Goal: Transaction & Acquisition: Purchase product/service

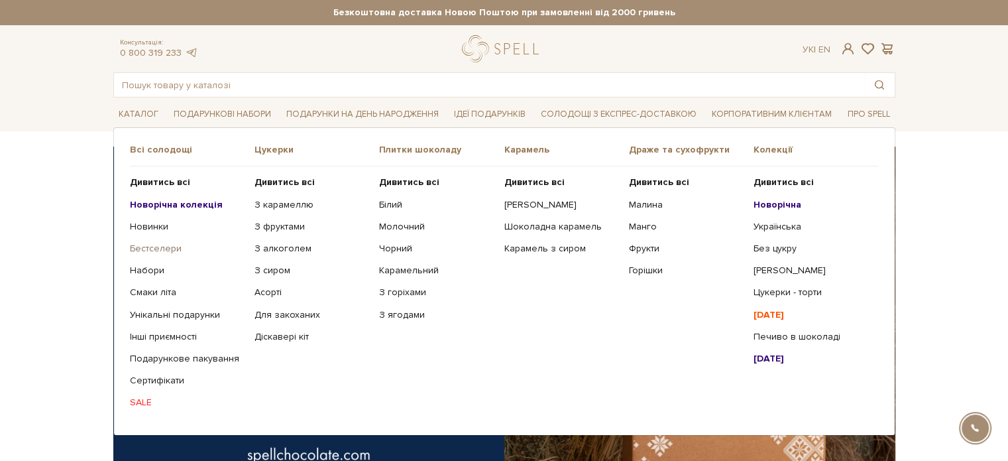
click at [137, 246] on link "Бестселери" at bounding box center [187, 249] width 115 height 12
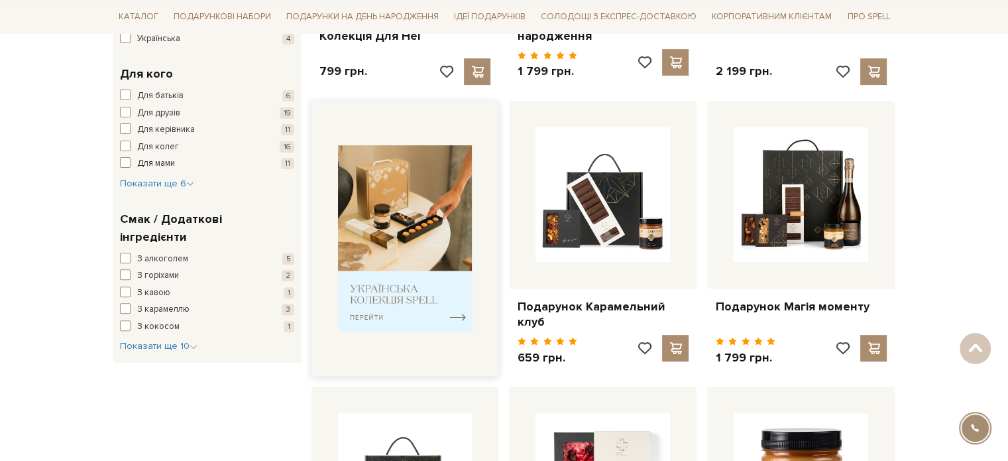
scroll to position [464, 0]
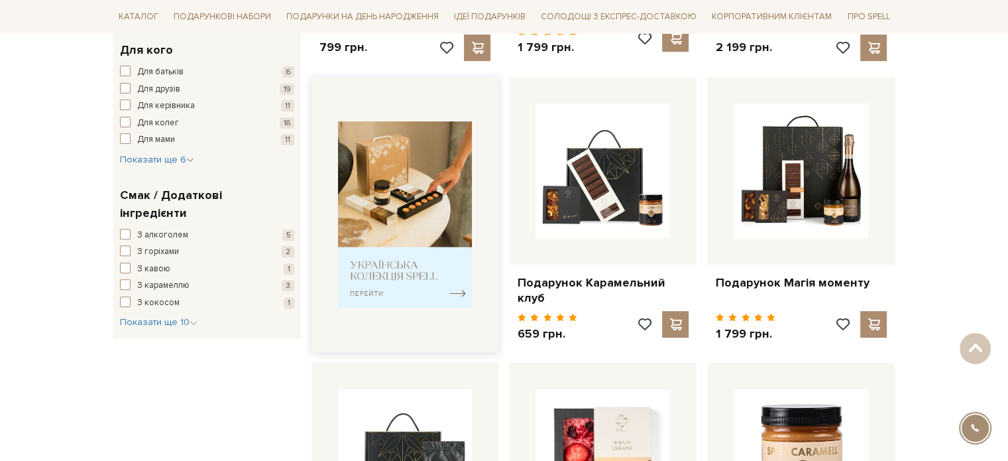
click at [398, 217] on img at bounding box center [405, 214] width 135 height 186
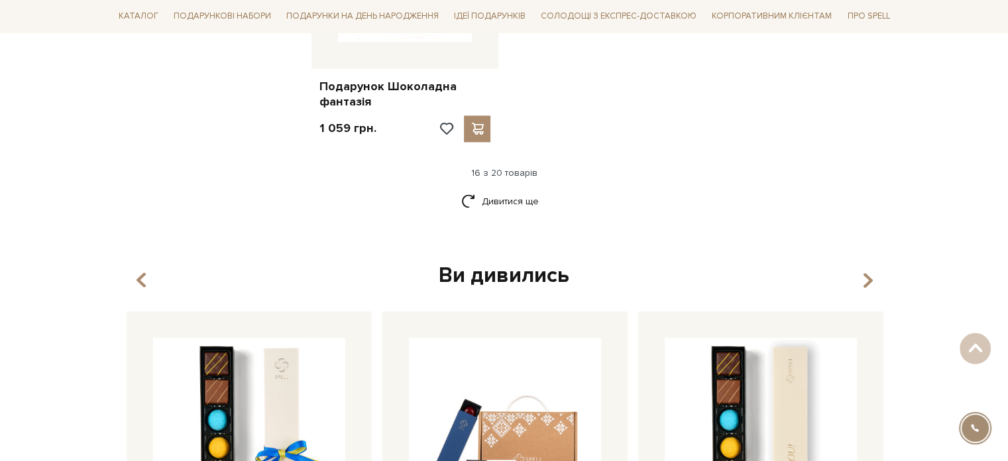
scroll to position [1789, 0]
